Goal: Task Accomplishment & Management: Use online tool/utility

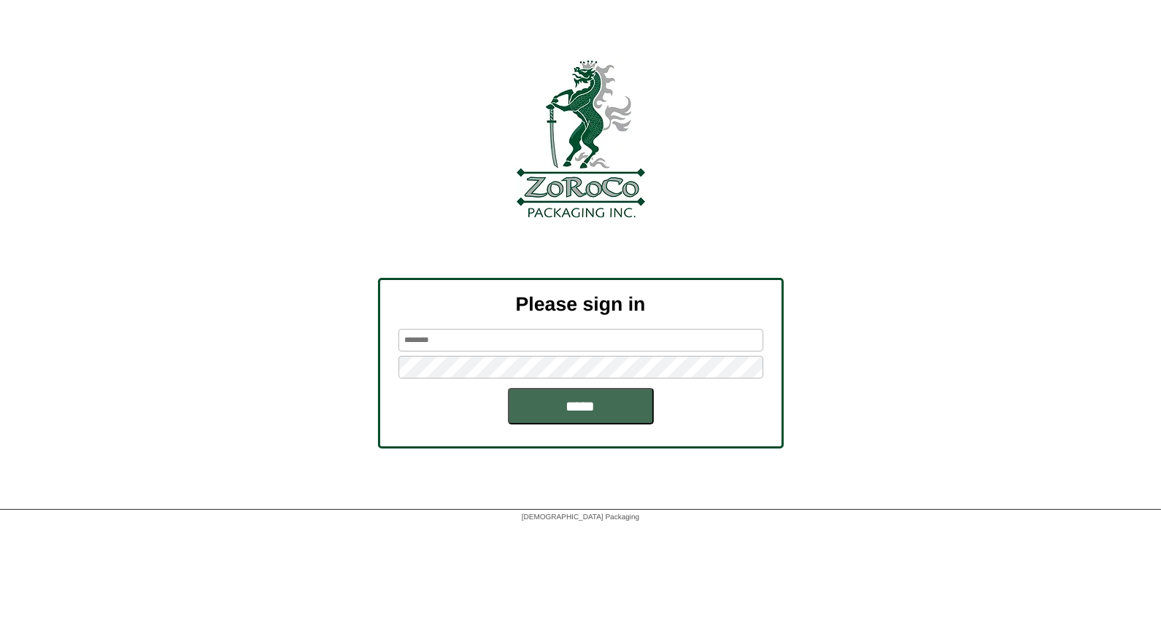
type input "*****"
click at [566, 407] on input "*****" at bounding box center [581, 406] width 146 height 36
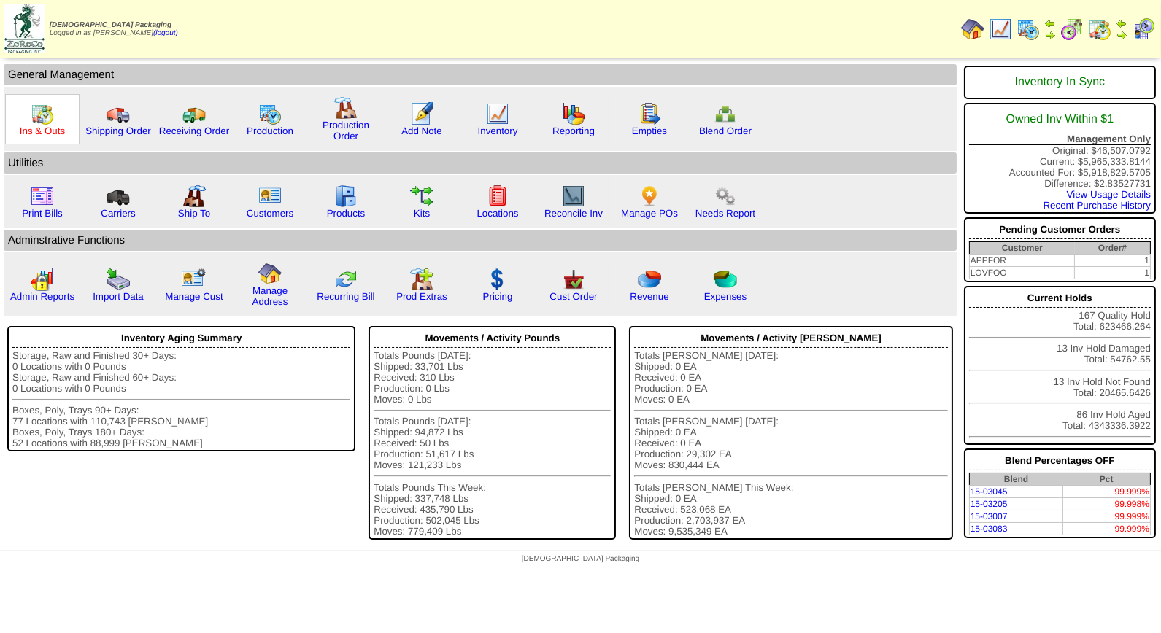
click at [42, 125] on link "Ins & Outs" at bounding box center [42, 130] width 45 height 11
click at [44, 125] on link "Ins & Outs" at bounding box center [42, 130] width 45 height 11
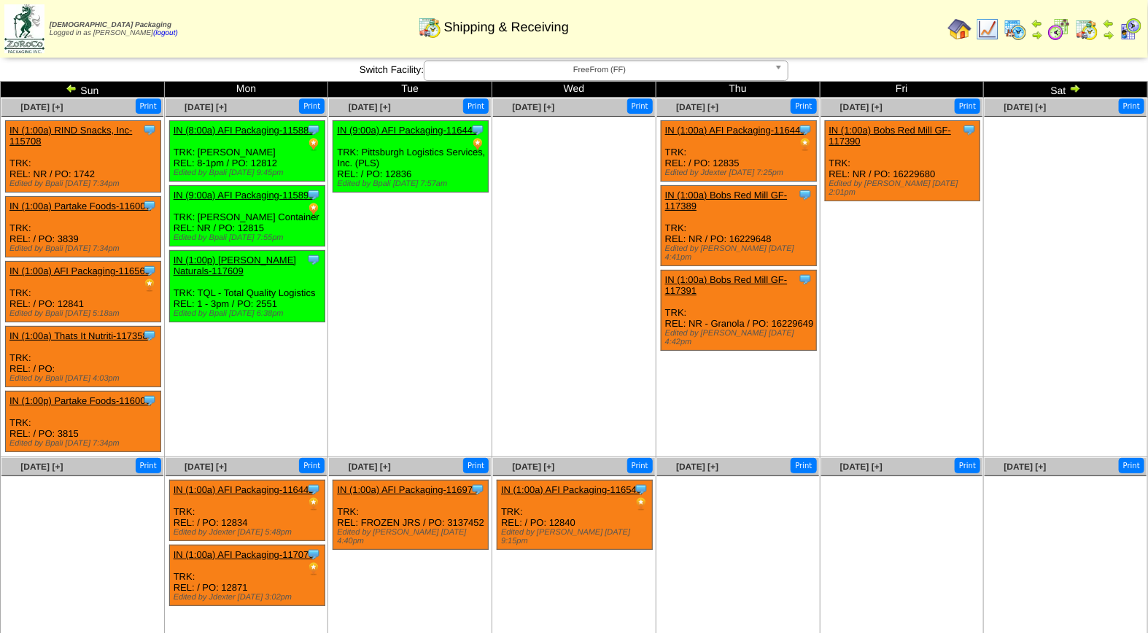
click at [1129, 26] on img at bounding box center [1130, 29] width 23 height 23
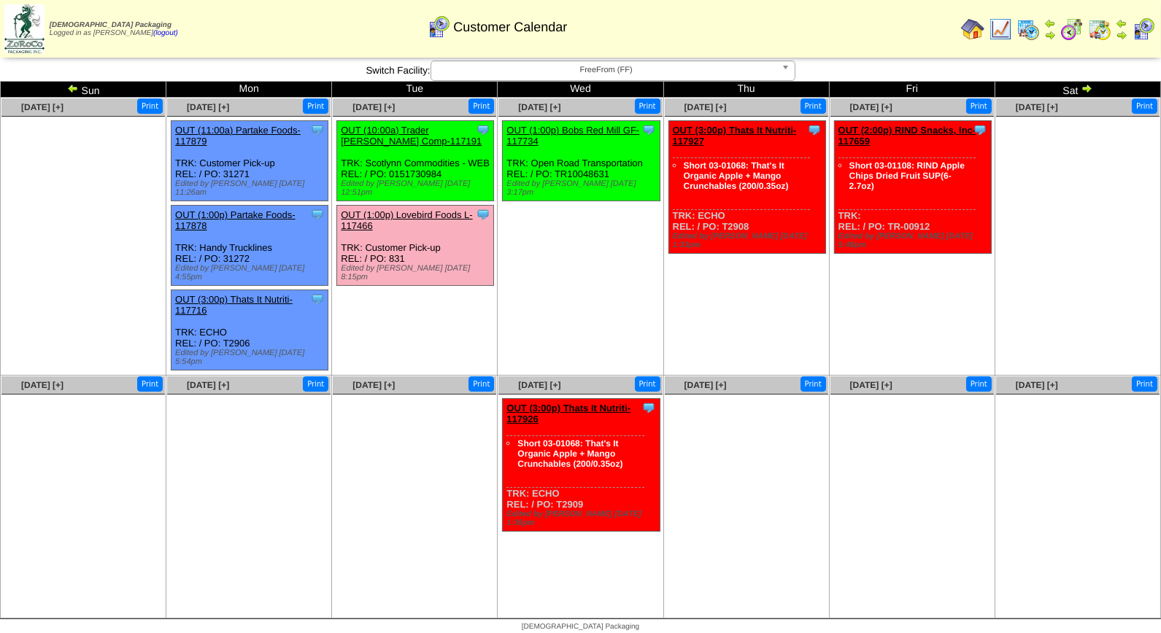
click at [622, 73] on span "FreeFrom (FF)" at bounding box center [606, 70] width 338 height 18
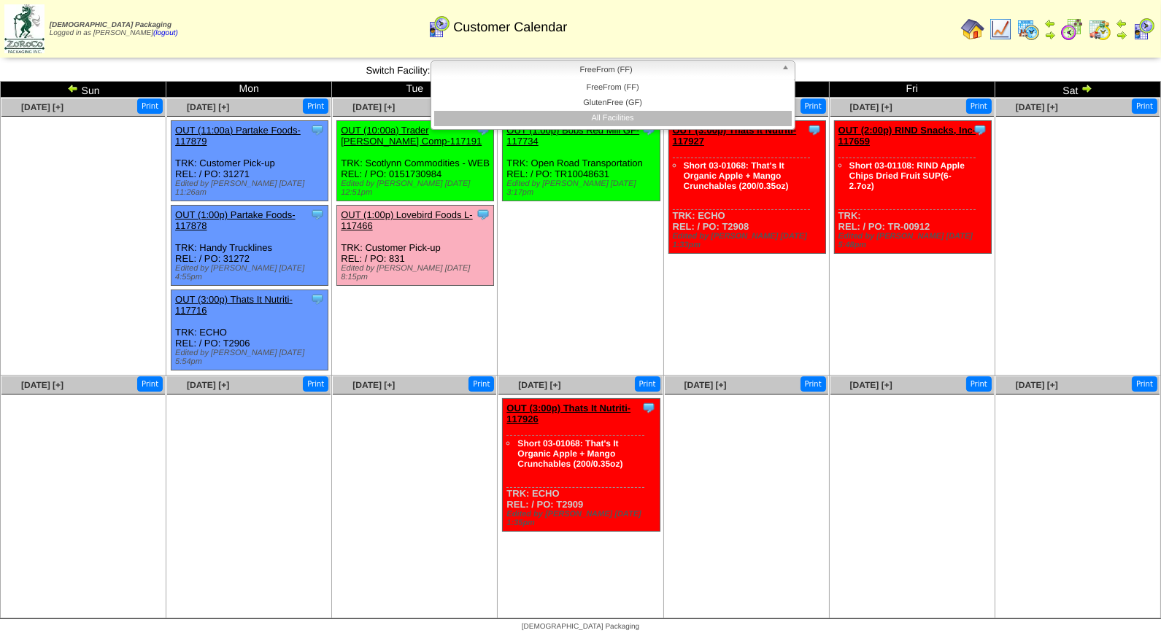
click at [601, 114] on li "All Facilities" at bounding box center [612, 118] width 357 height 15
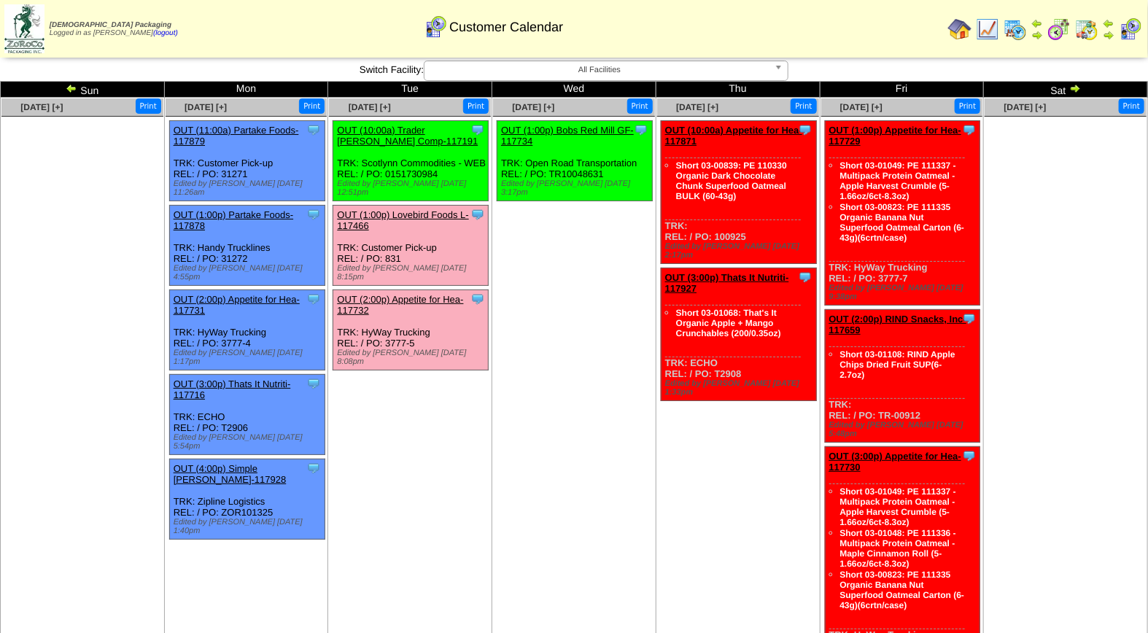
click at [684, 493] on td "Oct 16 [+] Print Clone Item OUT (10:00a) Appetite for Hea-117871 Appetite for H…" at bounding box center [738, 388] width 164 height 581
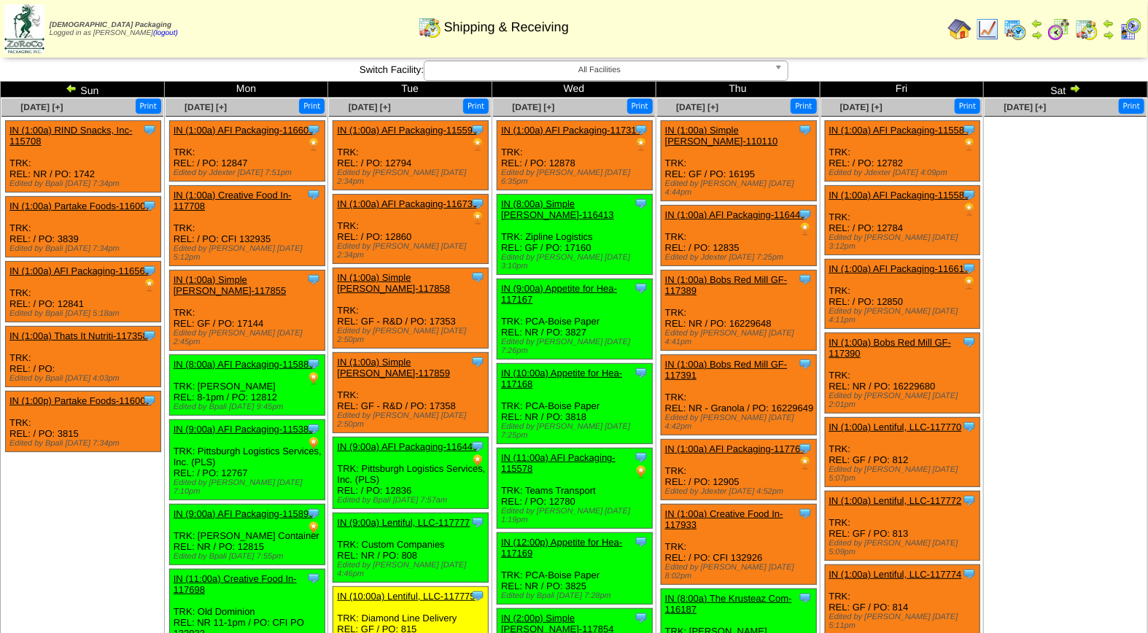
click at [1024, 34] on img at bounding box center [1015, 29] width 23 height 23
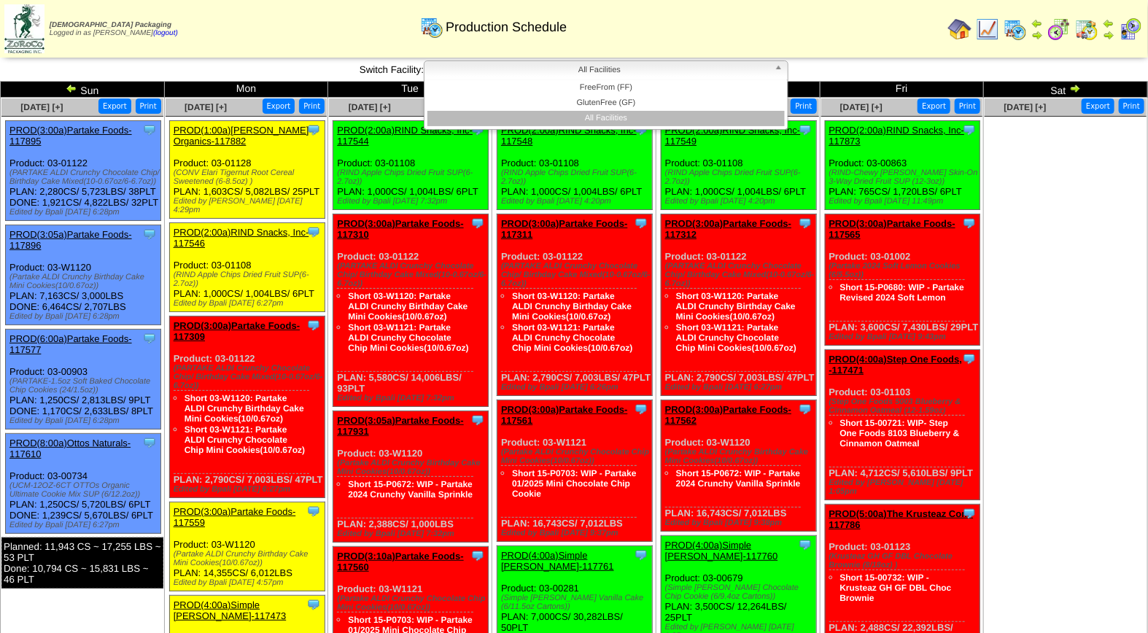
click at [611, 62] on span "All Facilities" at bounding box center [599, 70] width 338 height 18
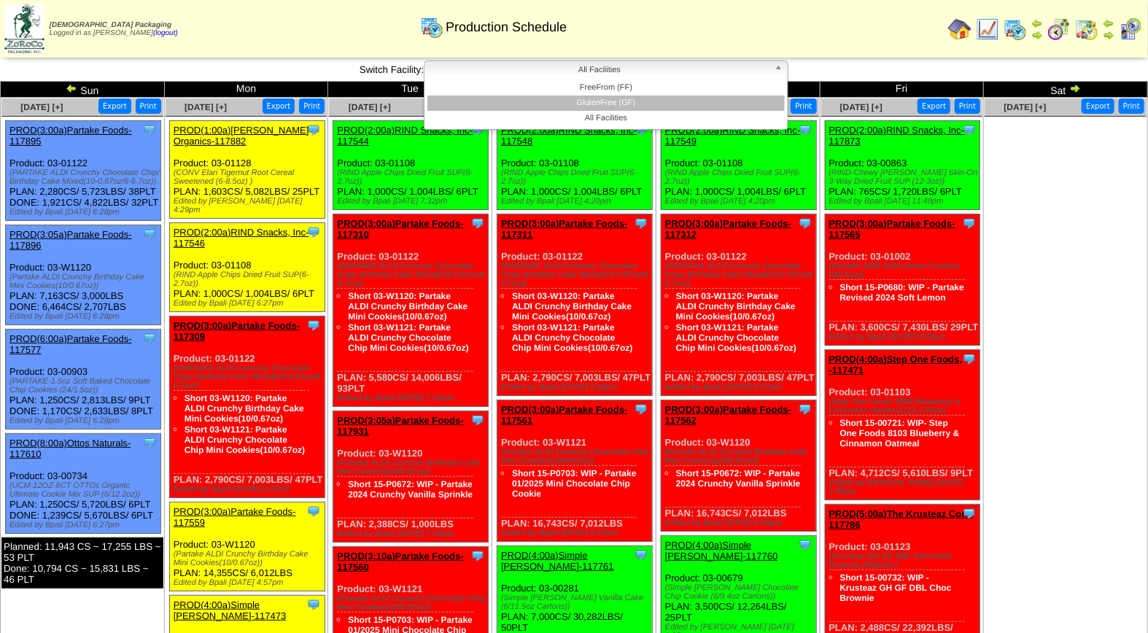
click at [610, 106] on li "GlutenFree (GF)" at bounding box center [605, 103] width 357 height 15
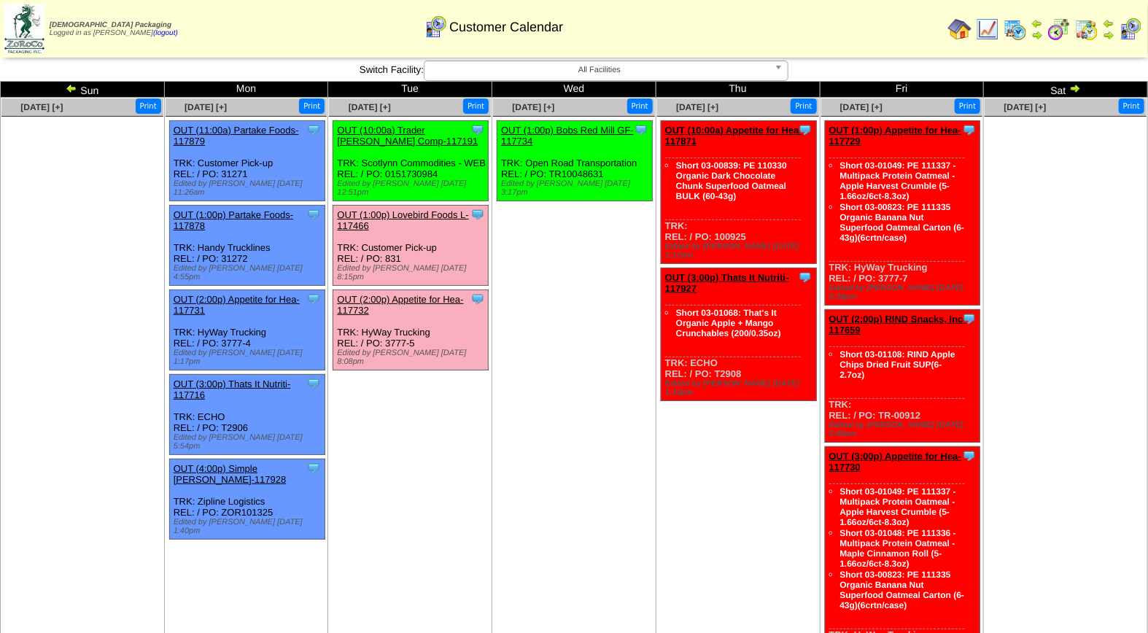
click at [427, 209] on link "OUT (1:00p) Lovebird Foods L-117466" at bounding box center [402, 220] width 131 height 22
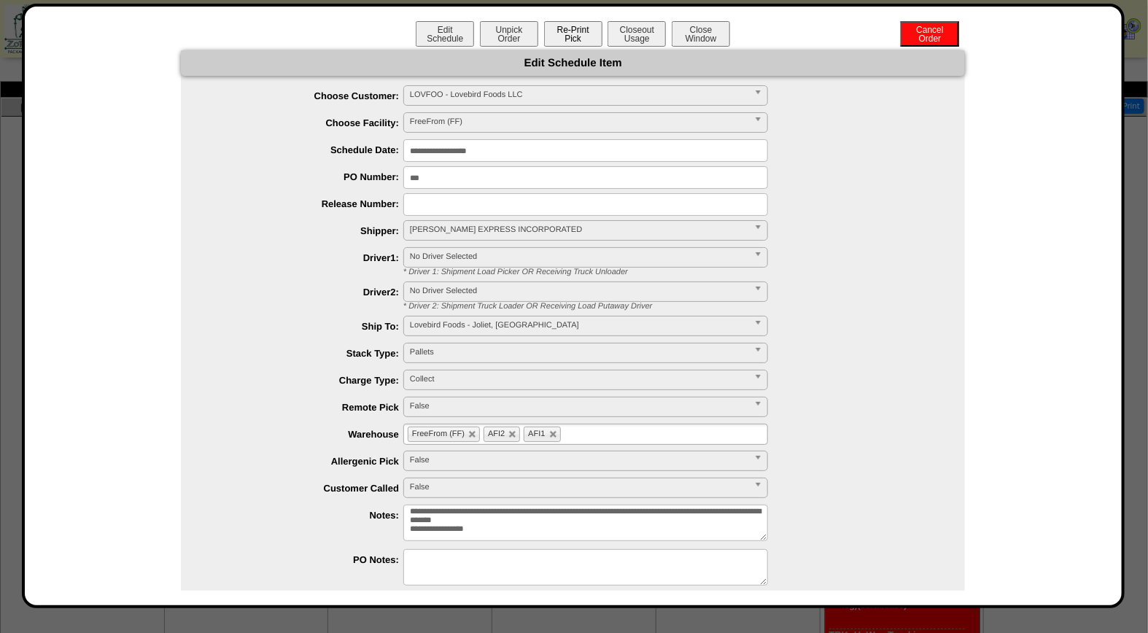
click at [576, 33] on button "Re-Print Pick" at bounding box center [573, 34] width 58 height 26
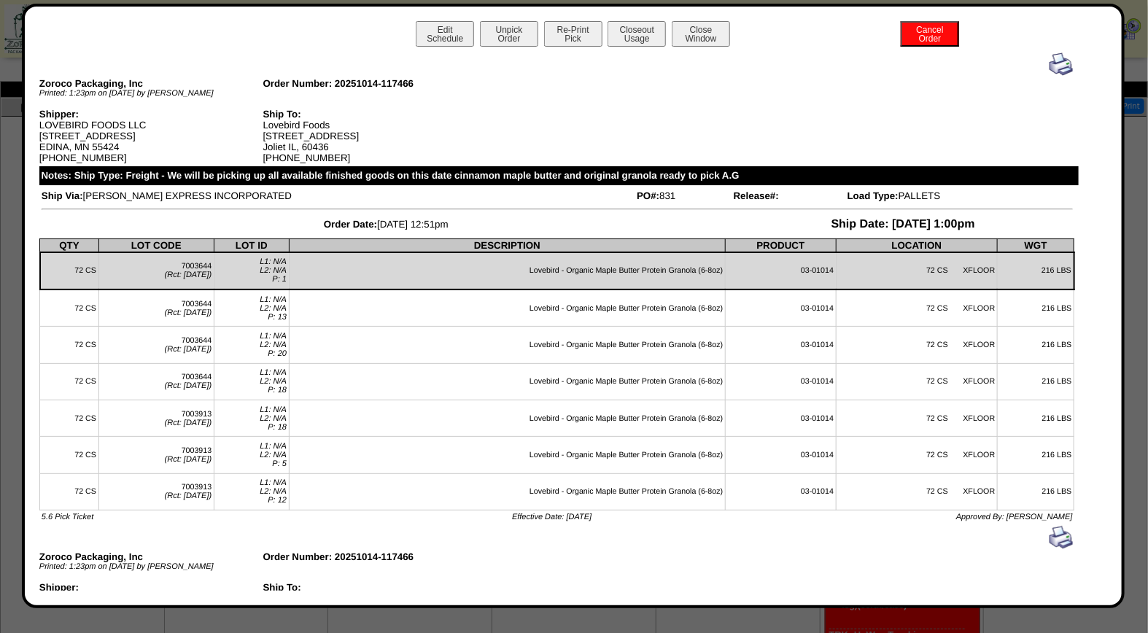
click at [1050, 69] on img at bounding box center [1061, 64] width 23 height 23
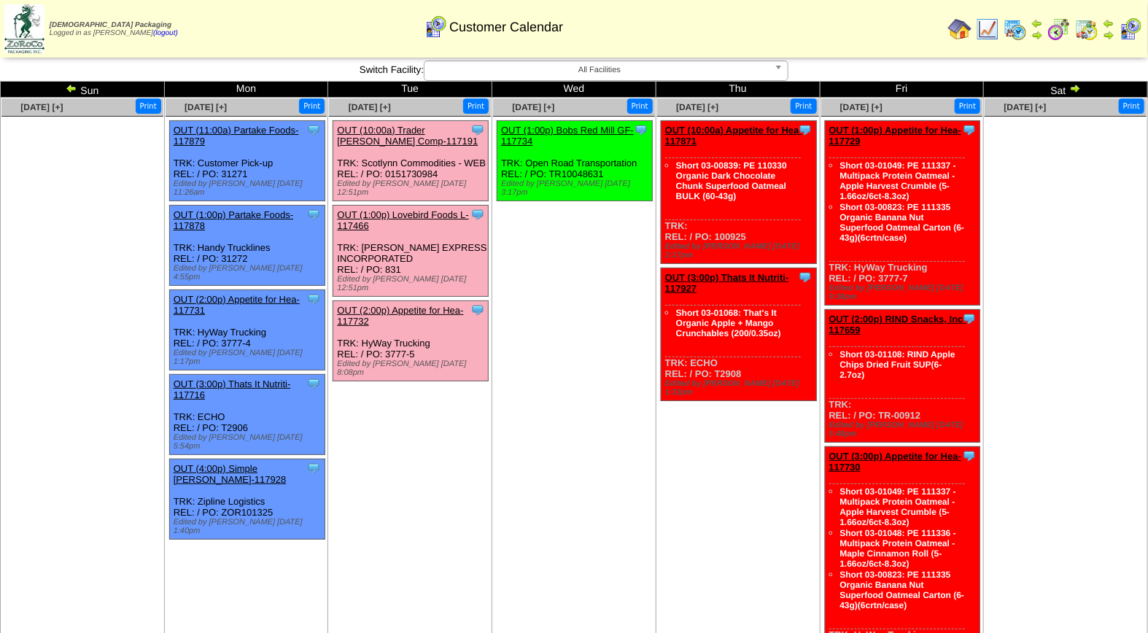
click at [411, 305] on link "OUT (2:00p) Appetite for Hea-117732" at bounding box center [400, 316] width 126 height 22
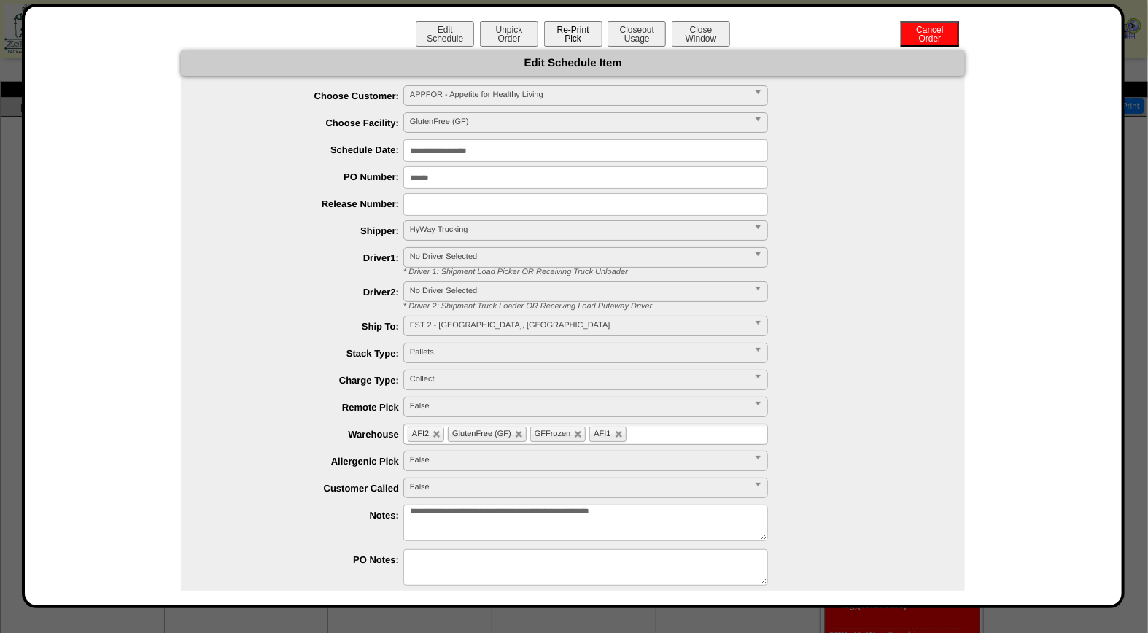
click at [576, 31] on button "Re-Print Pick" at bounding box center [573, 34] width 58 height 26
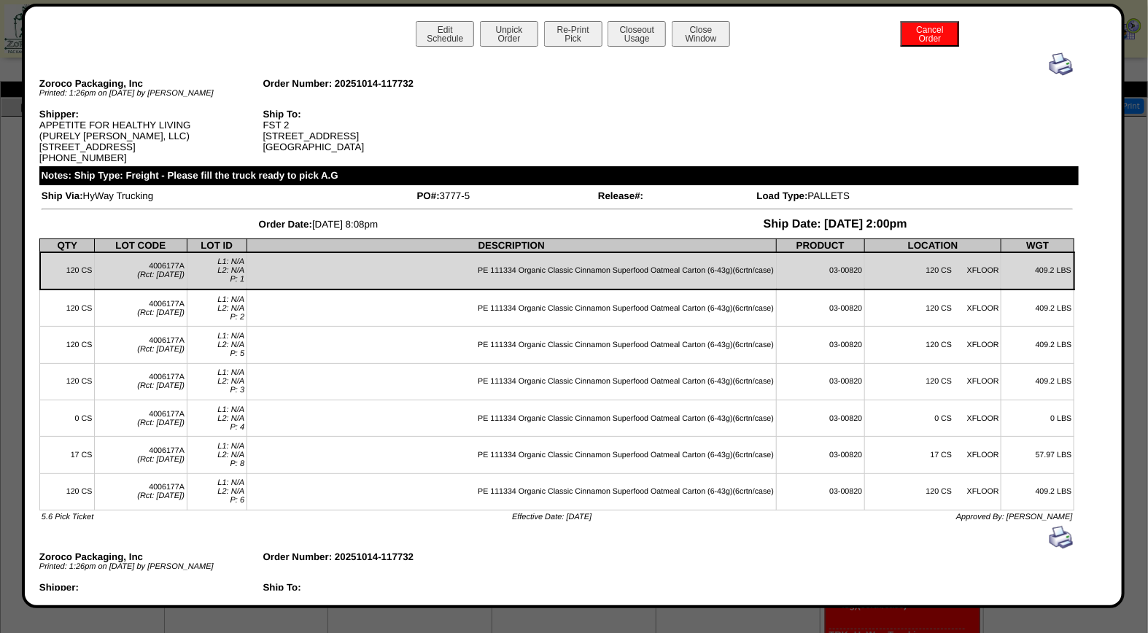
click at [1050, 63] on img at bounding box center [1061, 64] width 23 height 23
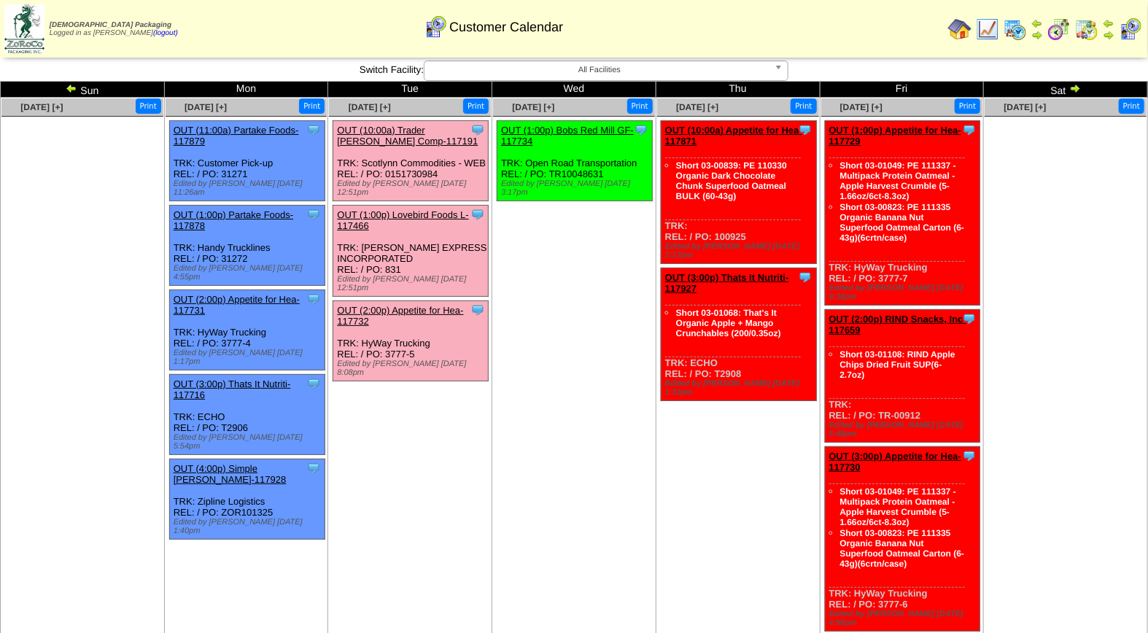
click at [405, 130] on link "OUT (10:00a) Trader [PERSON_NAME] Comp-117191" at bounding box center [407, 136] width 141 height 22
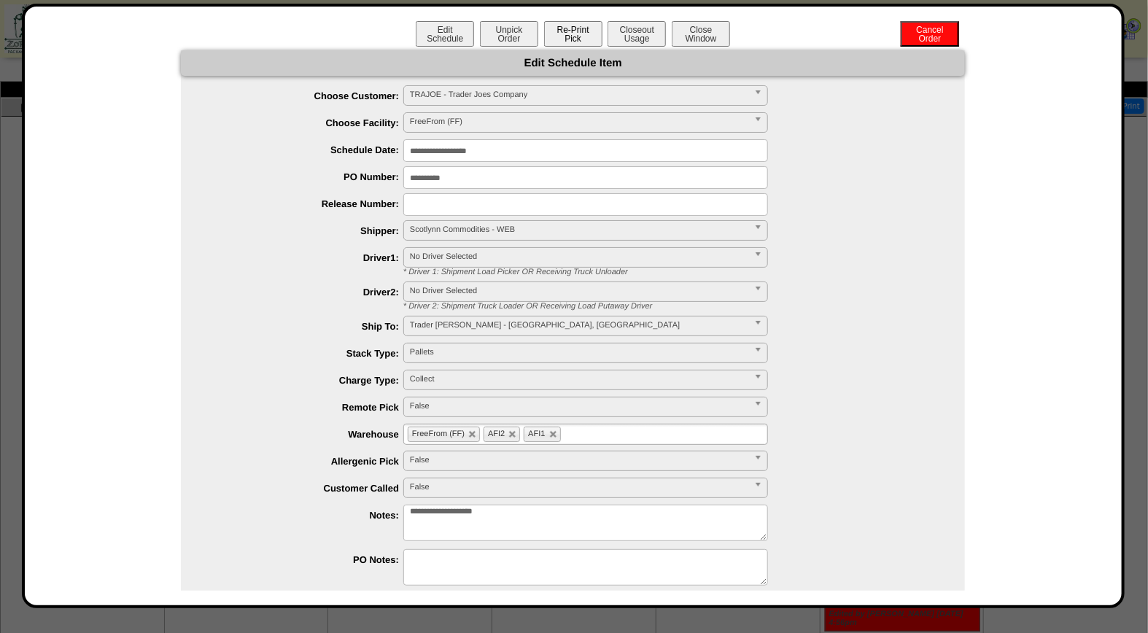
click at [566, 33] on button "Re-Print Pick" at bounding box center [573, 34] width 58 height 26
